Goal: Task Accomplishment & Management: Use online tool/utility

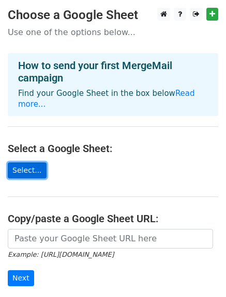
click at [26, 163] on link "Select..." at bounding box center [27, 171] width 39 height 16
click at [14, 163] on link "Select..." at bounding box center [27, 171] width 39 height 16
click at [23, 163] on link "Select..." at bounding box center [27, 171] width 39 height 16
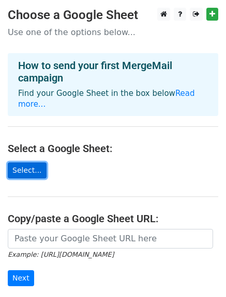
click at [28, 163] on link "Select..." at bounding box center [27, 171] width 39 height 16
click at [17, 163] on link "Select..." at bounding box center [27, 171] width 39 height 16
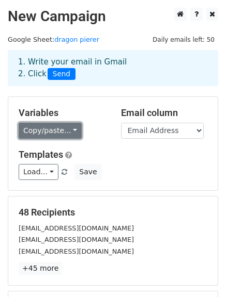
click at [48, 136] on link "Copy/paste..." at bounding box center [50, 131] width 63 height 16
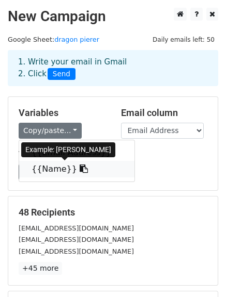
click at [46, 169] on link "{{Name}}" at bounding box center [76, 169] width 115 height 17
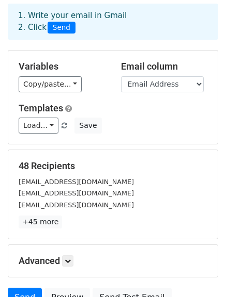
scroll to position [145, 0]
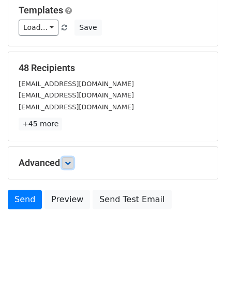
click at [64, 167] on link at bounding box center [67, 162] width 11 height 11
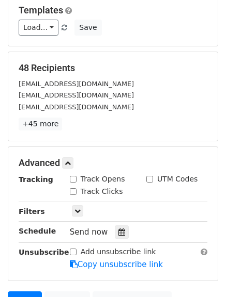
click at [73, 178] on input "Track Opens" at bounding box center [73, 179] width 7 height 7
checkbox input "true"
click at [107, 124] on p "+45 more" at bounding box center [113, 124] width 188 height 13
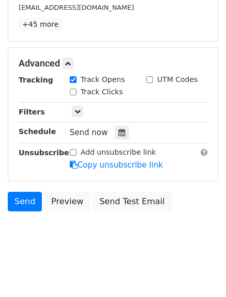
scroll to position [249, 0]
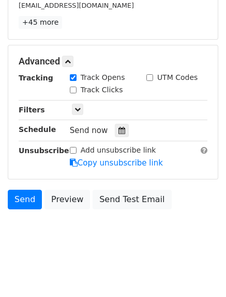
click at [81, 242] on body "New Campaign Daily emails left: 50 Google Sheet: dragon pierer 1. Write your em…" at bounding box center [113, 9] width 226 height 494
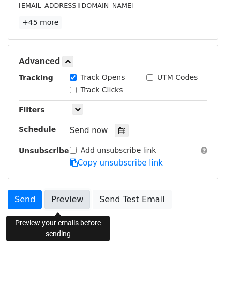
click at [56, 196] on link "Preview" at bounding box center [66, 200] width 45 height 20
click at [55, 196] on link "Preview" at bounding box center [66, 200] width 45 height 20
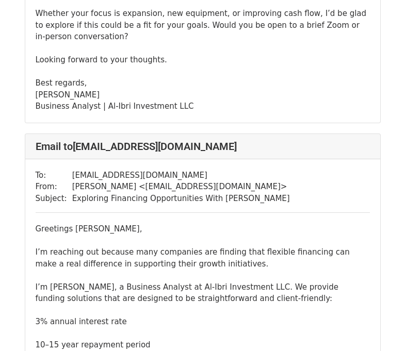
scroll to position [805, 0]
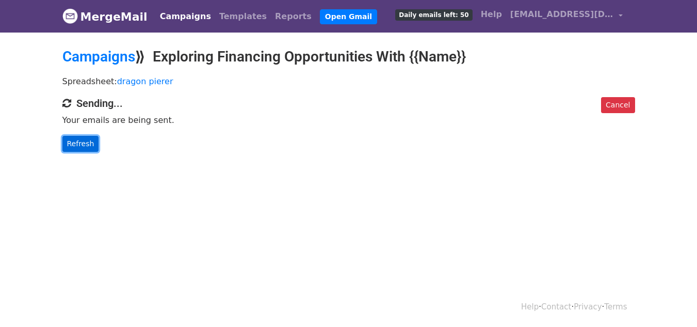
click at [81, 140] on link "Refresh" at bounding box center [80, 144] width 37 height 16
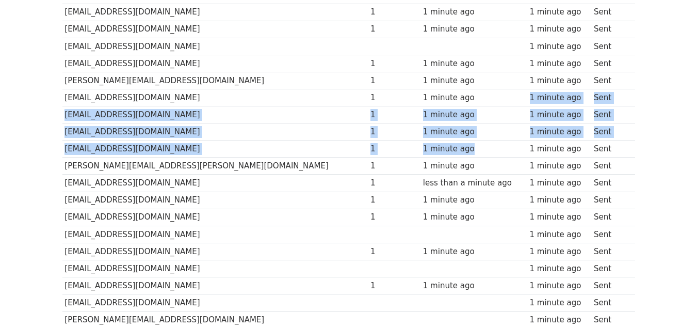
scroll to position [495, 0]
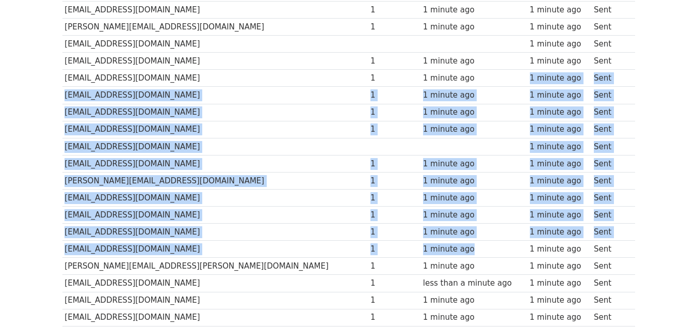
drag, startPoint x: 479, startPoint y: 97, endPoint x: 452, endPoint y: 80, distance: 32.7
click at [452, 80] on tbody "Recipient ↑ ↓ Opens ↑ ↓ Last opened ↑ ↓ Sent ↑ ↓ Status [EMAIL_ADDRESS][DOMAIN_…" at bounding box center [348, 78] width 573 height 837
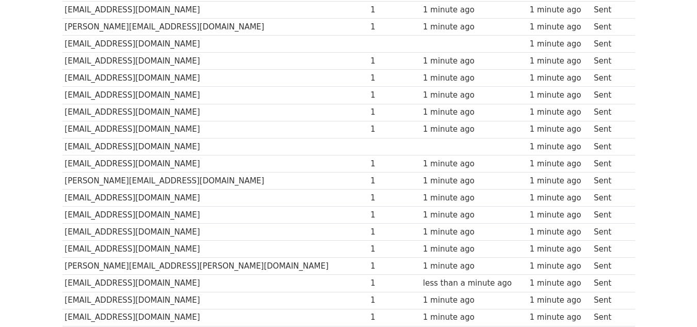
click at [453, 69] on td "1 minute ago" at bounding box center [474, 61] width 107 height 17
